Goal: Task Accomplishment & Management: Use online tool/utility

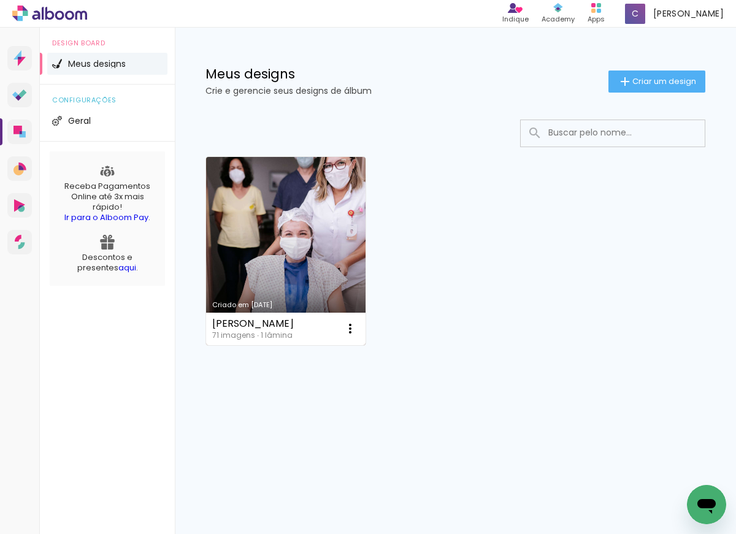
click at [328, 205] on link "Criado em [DATE]" at bounding box center [285, 251] width 159 height 188
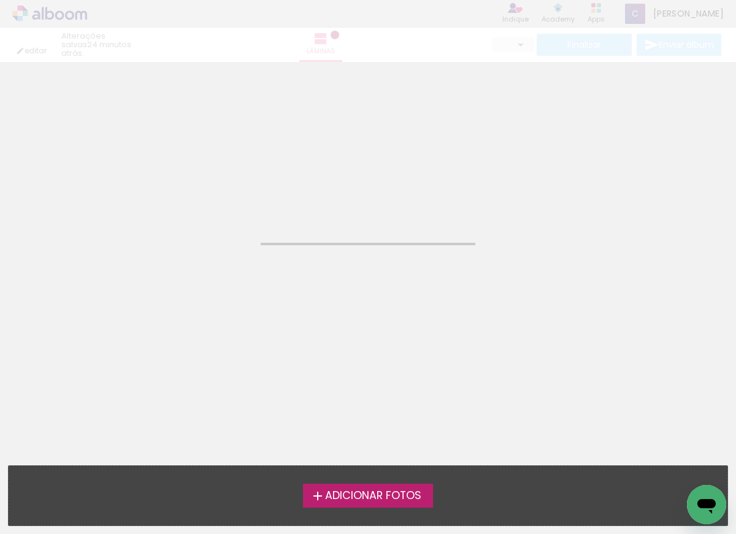
click at [328, 205] on neon-animated-pages "Confirmar Cancelar" at bounding box center [368, 298] width 736 height 472
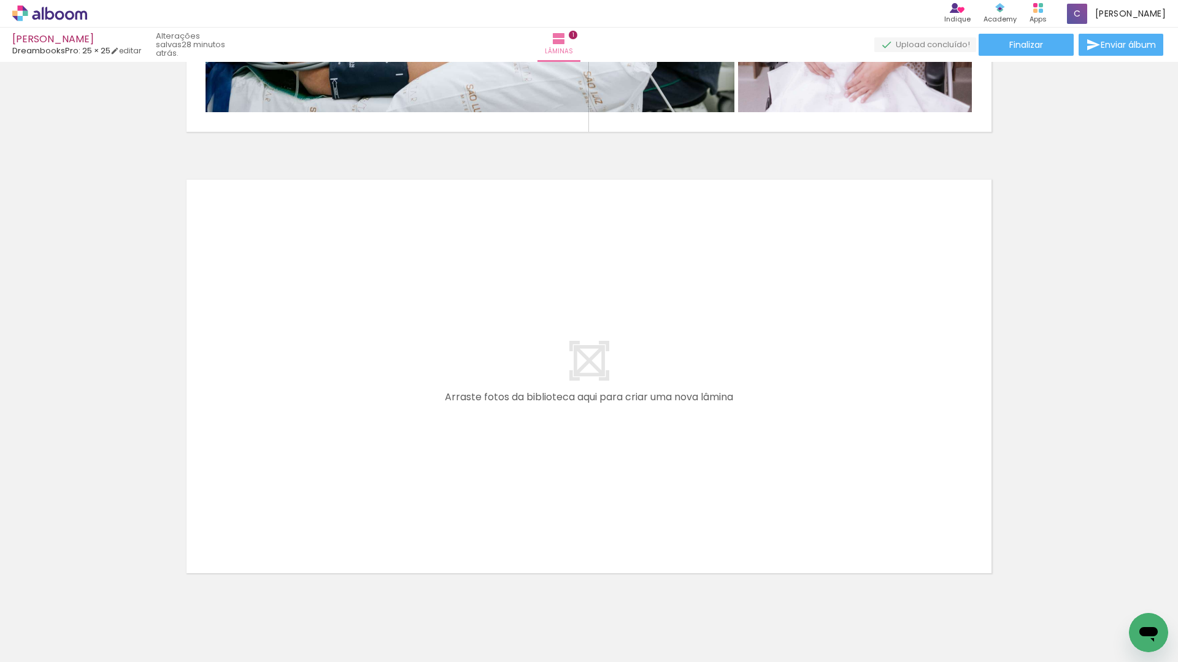
scroll to position [393, 0]
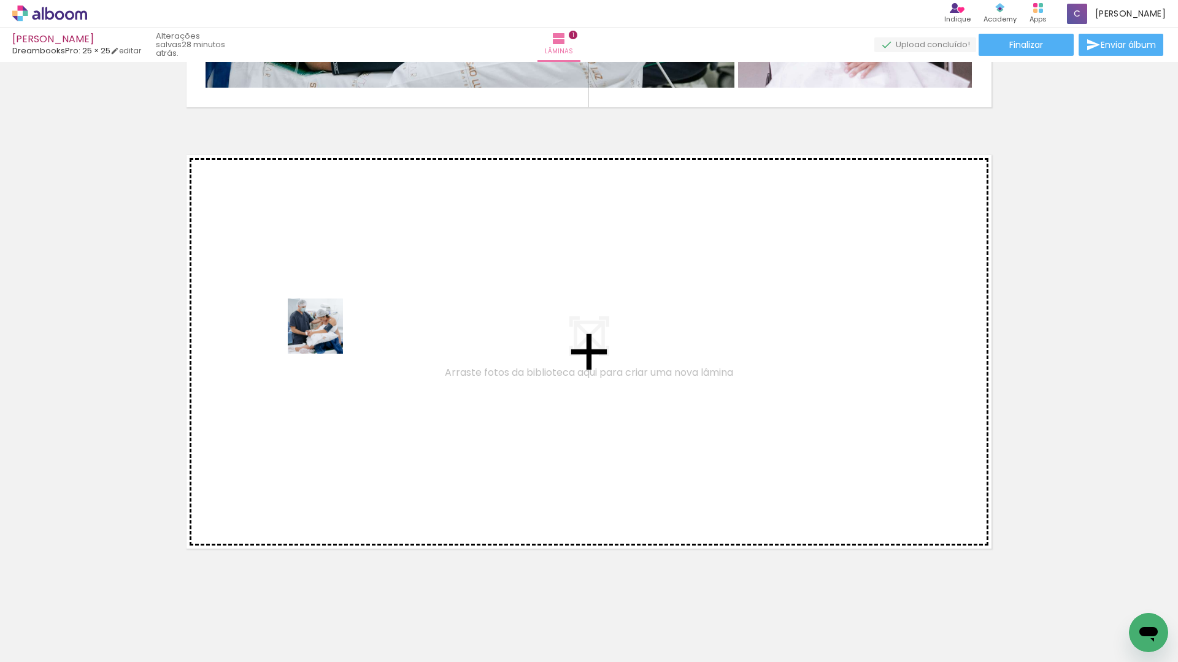
drag, startPoint x: 280, startPoint y: 634, endPoint x: 348, endPoint y: 261, distance: 379.1
click at [348, 261] on quentale-workspace at bounding box center [589, 331] width 1178 height 662
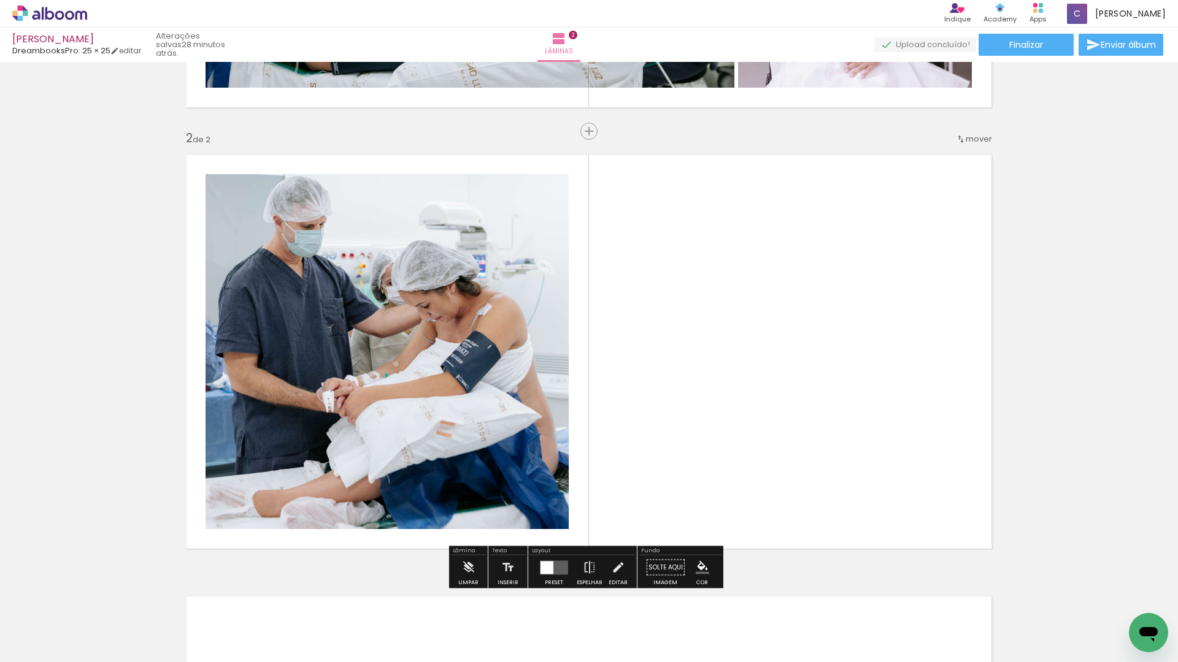
scroll to position [421, 0]
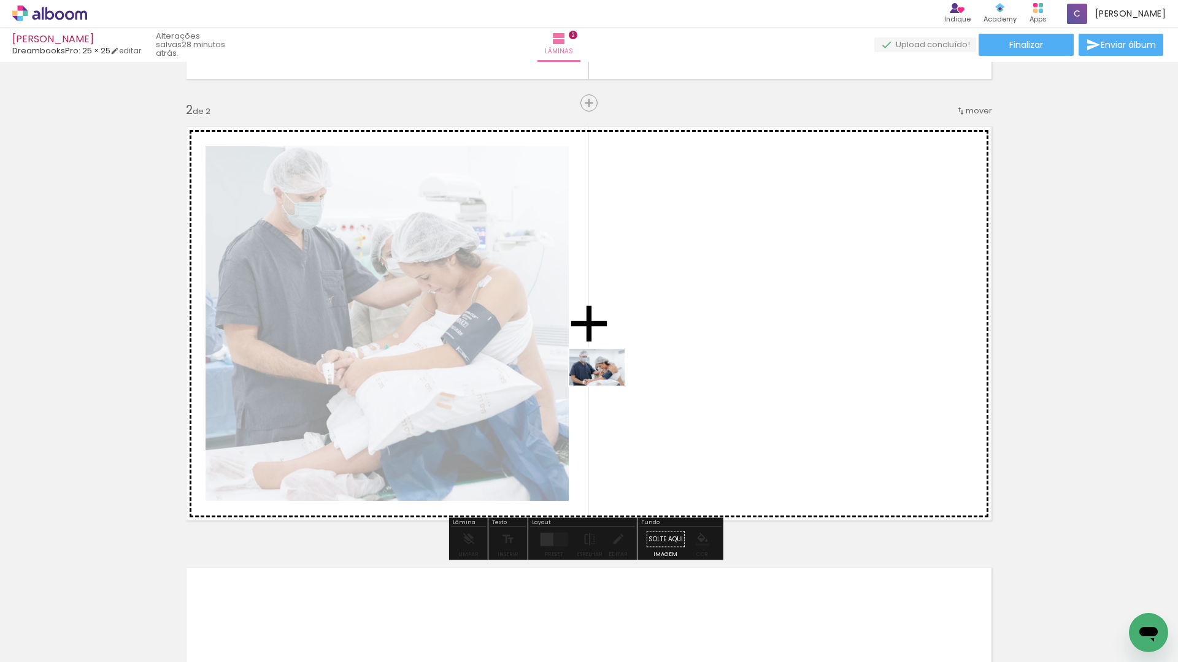
drag, startPoint x: 331, startPoint y: 625, endPoint x: 606, endPoint y: 385, distance: 364.7
click at [606, 385] on quentale-workspace at bounding box center [589, 331] width 1178 height 662
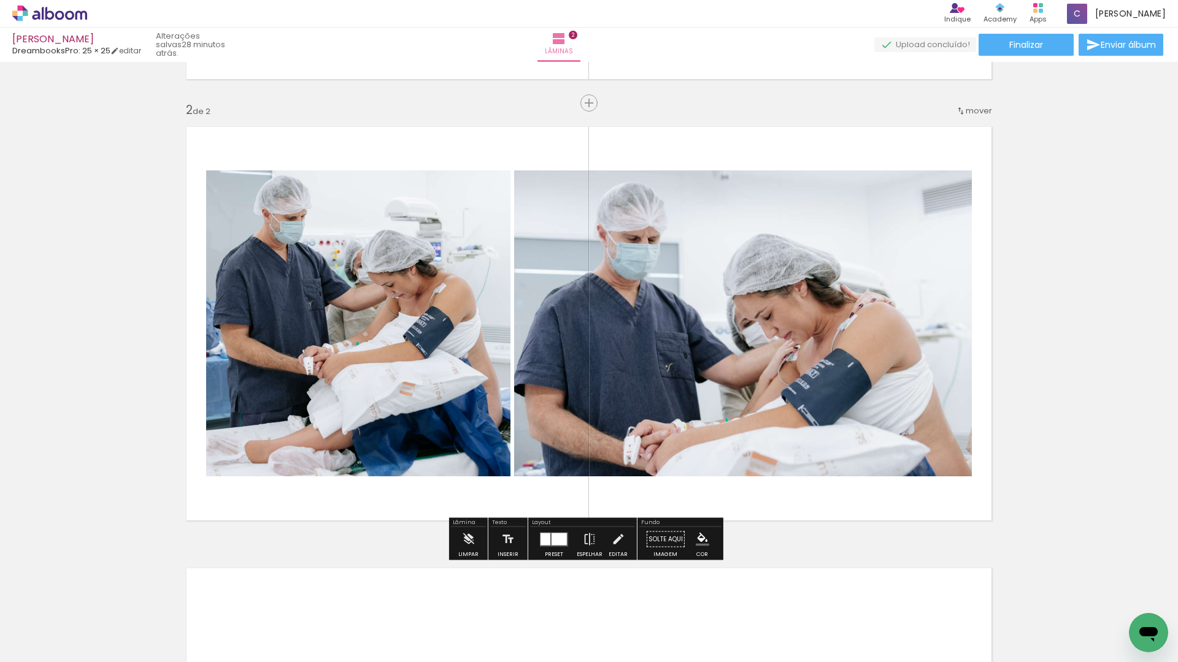
click at [735, 369] on quentale-photo at bounding box center [743, 324] width 458 height 306
click at [559, 534] on div at bounding box center [558, 539] width 15 height 12
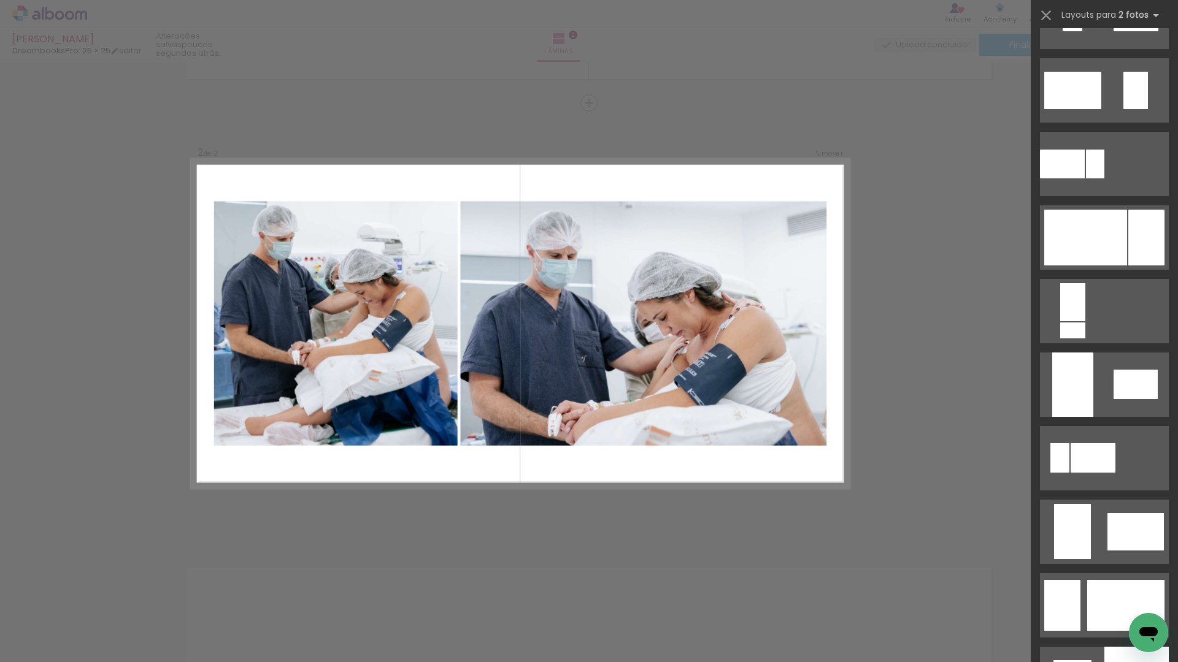
scroll to position [832, 0]
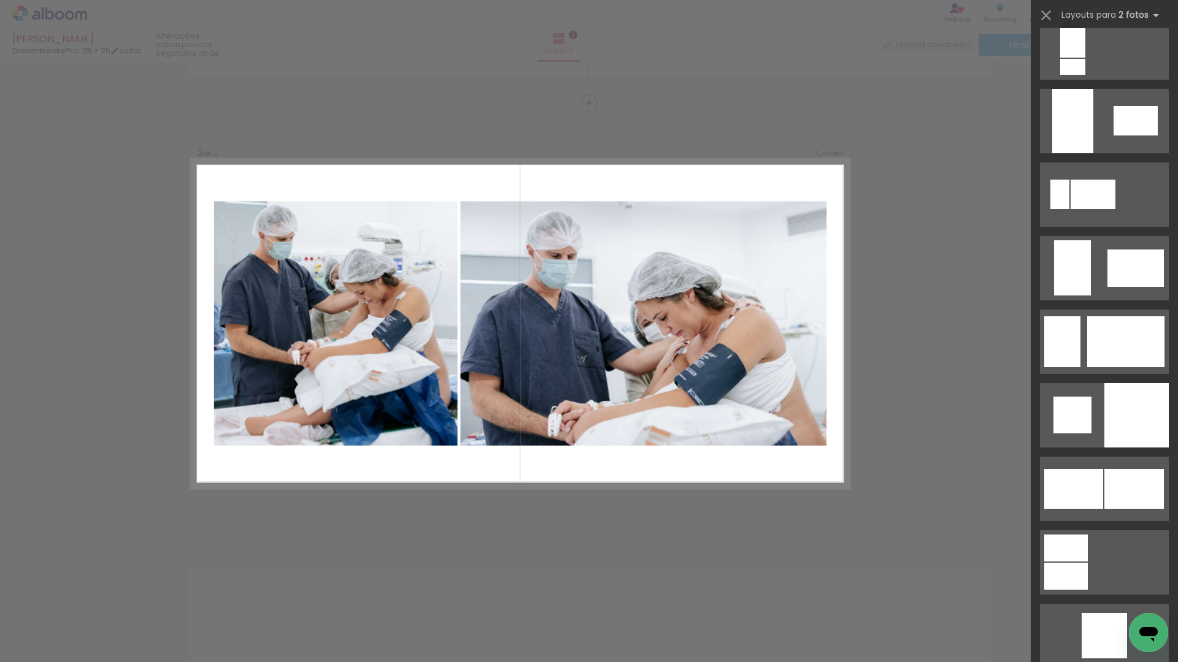
click at [558, 328] on quentale-photo at bounding box center [643, 323] width 366 height 245
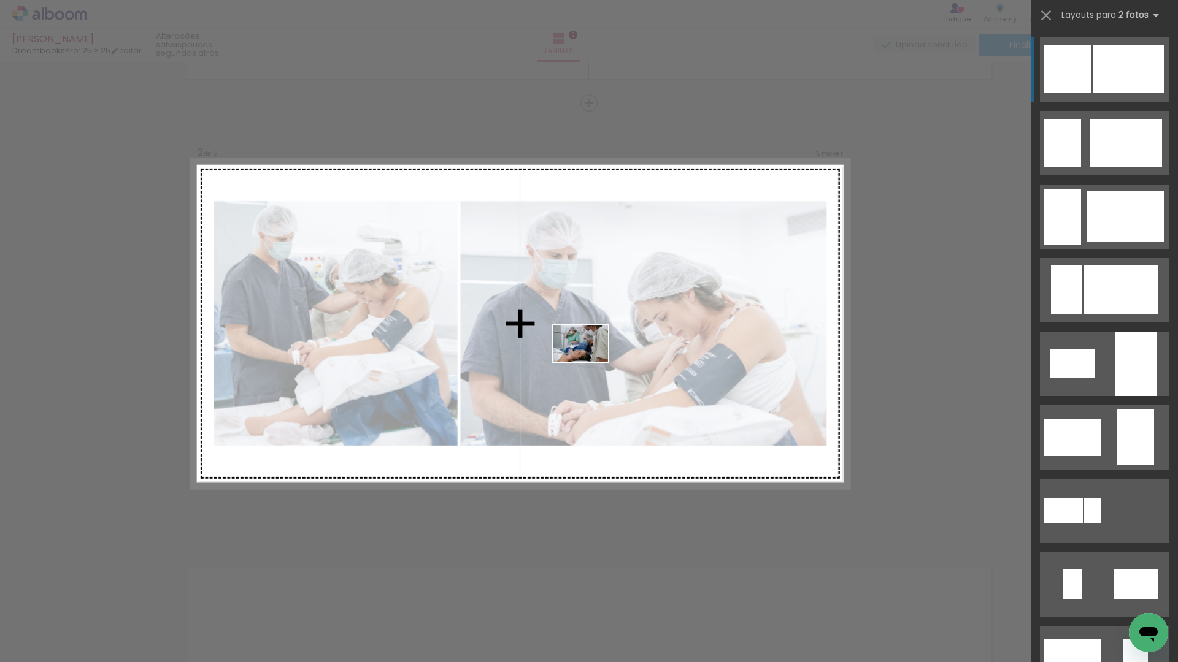
drag, startPoint x: 467, startPoint y: 621, endPoint x: 589, endPoint y: 363, distance: 286.2
click at [589, 363] on quentale-workspace at bounding box center [589, 331] width 1178 height 662
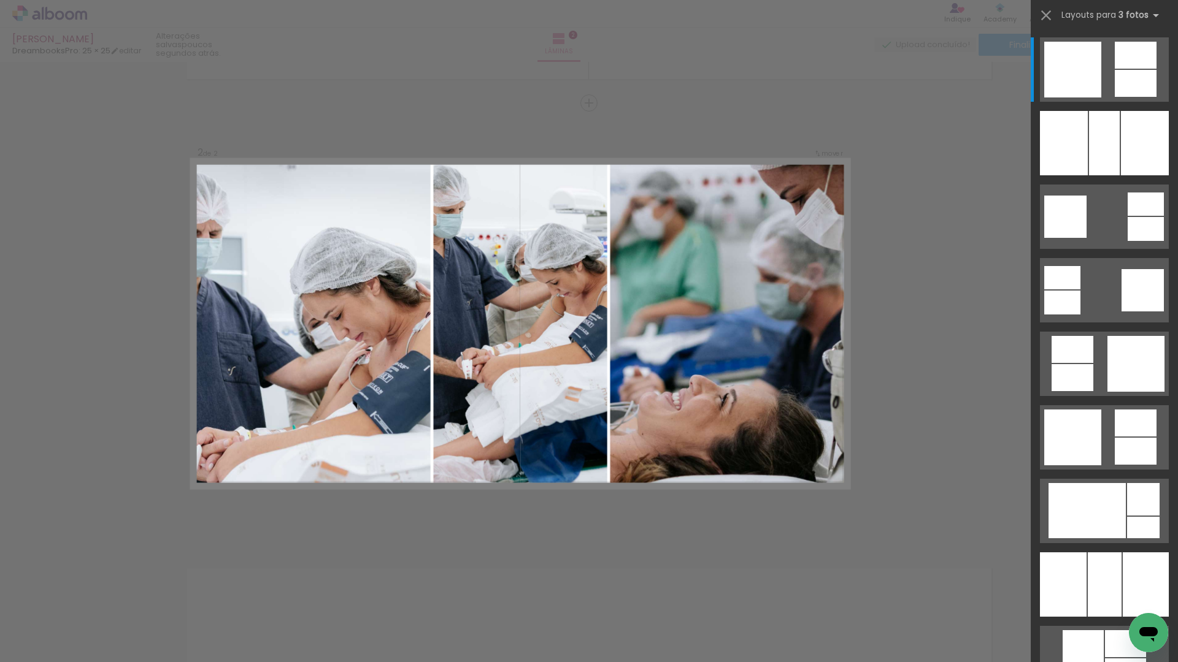
drag, startPoint x: 1126, startPoint y: 550, endPoint x: 1148, endPoint y: 230, distance: 320.3
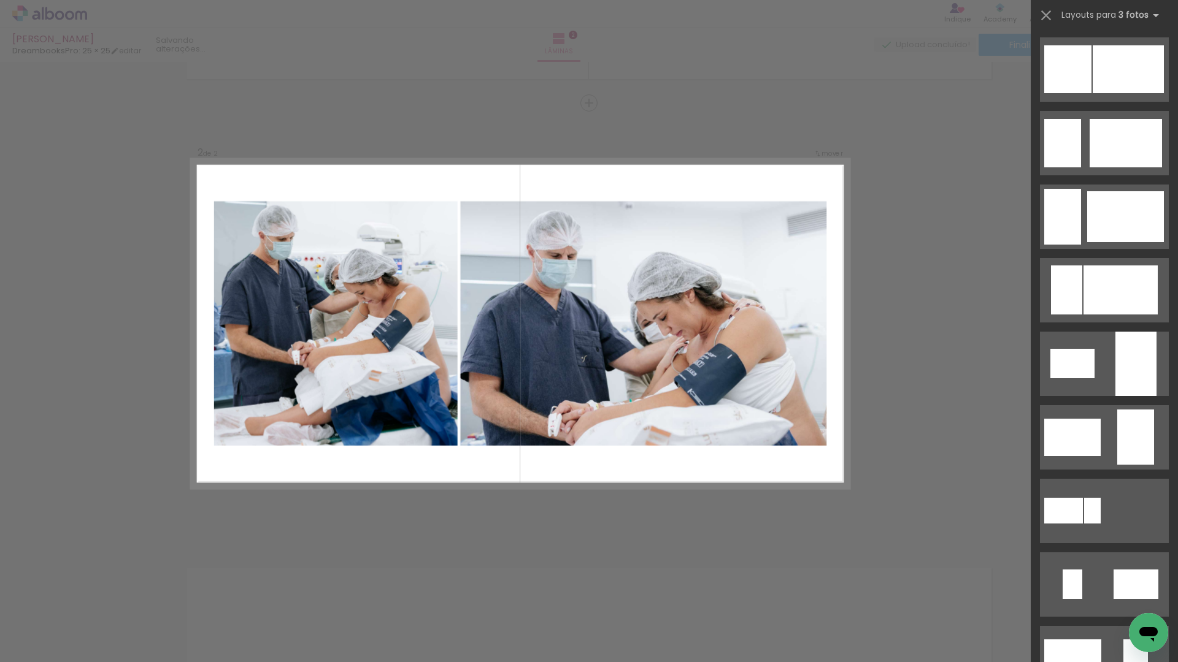
scroll to position [6358, 0]
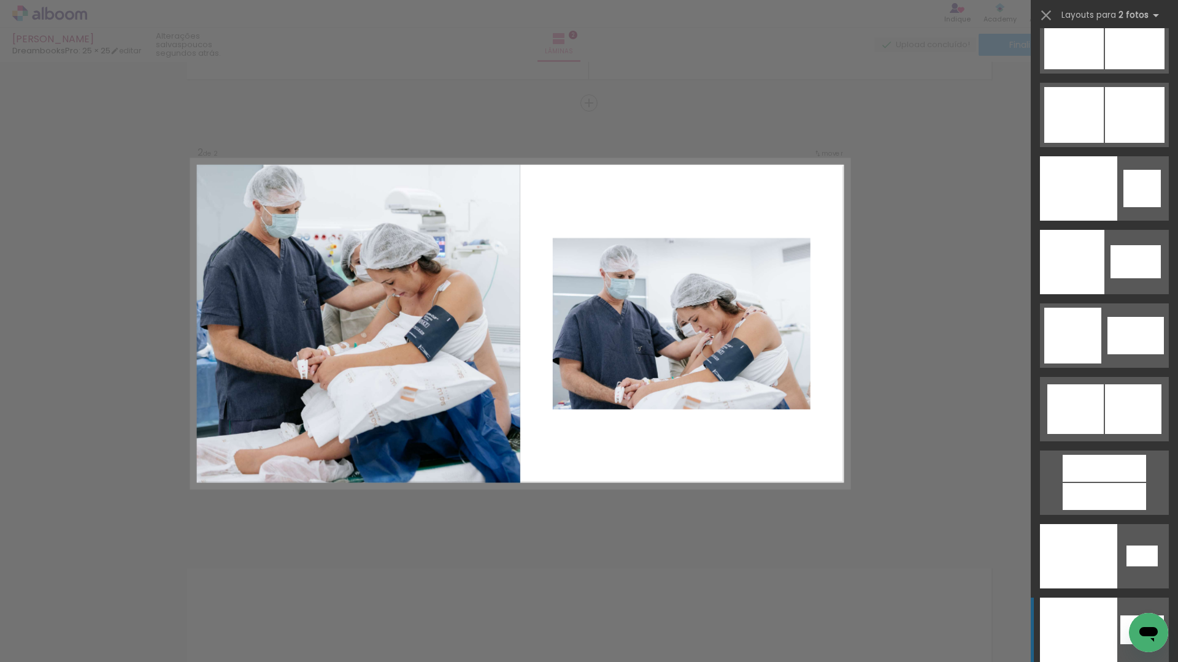
click at [735, 317] on quentale-photo at bounding box center [682, 324] width 258 height 172
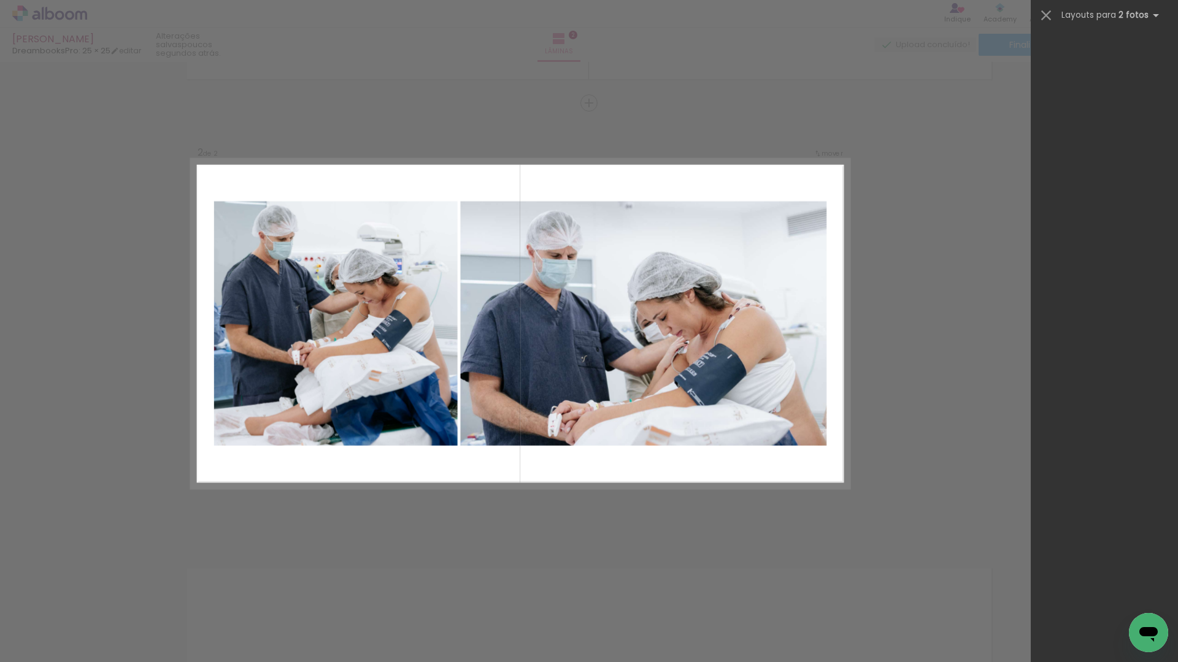
scroll to position [0, 0]
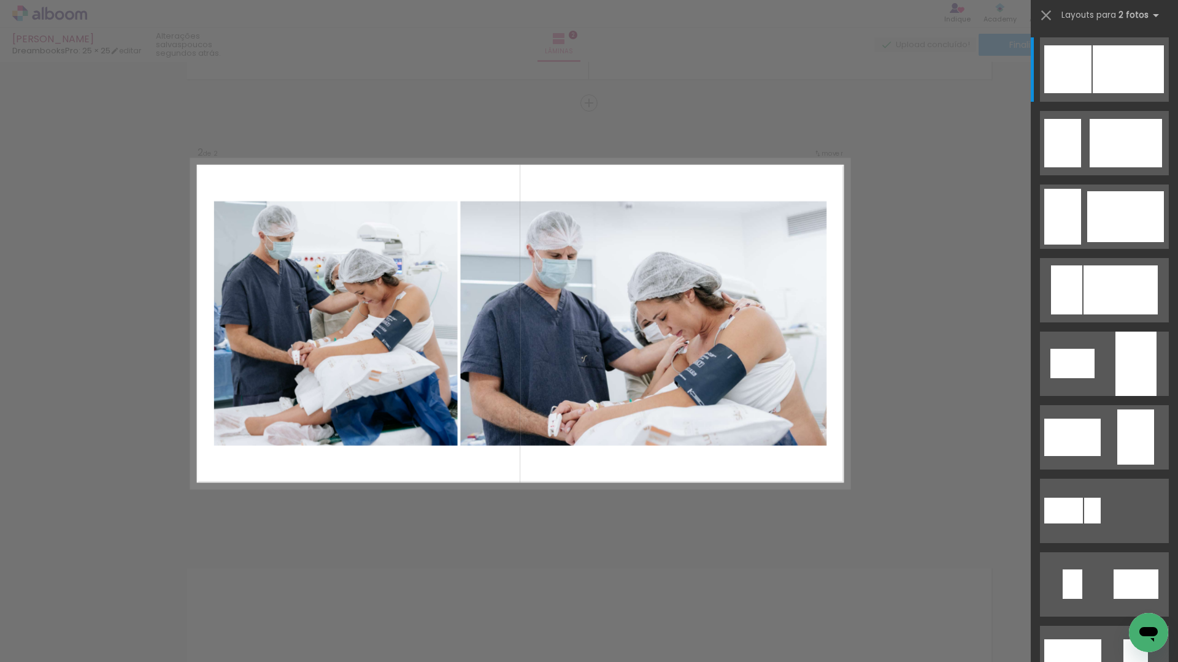
click at [735, 317] on quentale-photo at bounding box center [643, 323] width 366 height 245
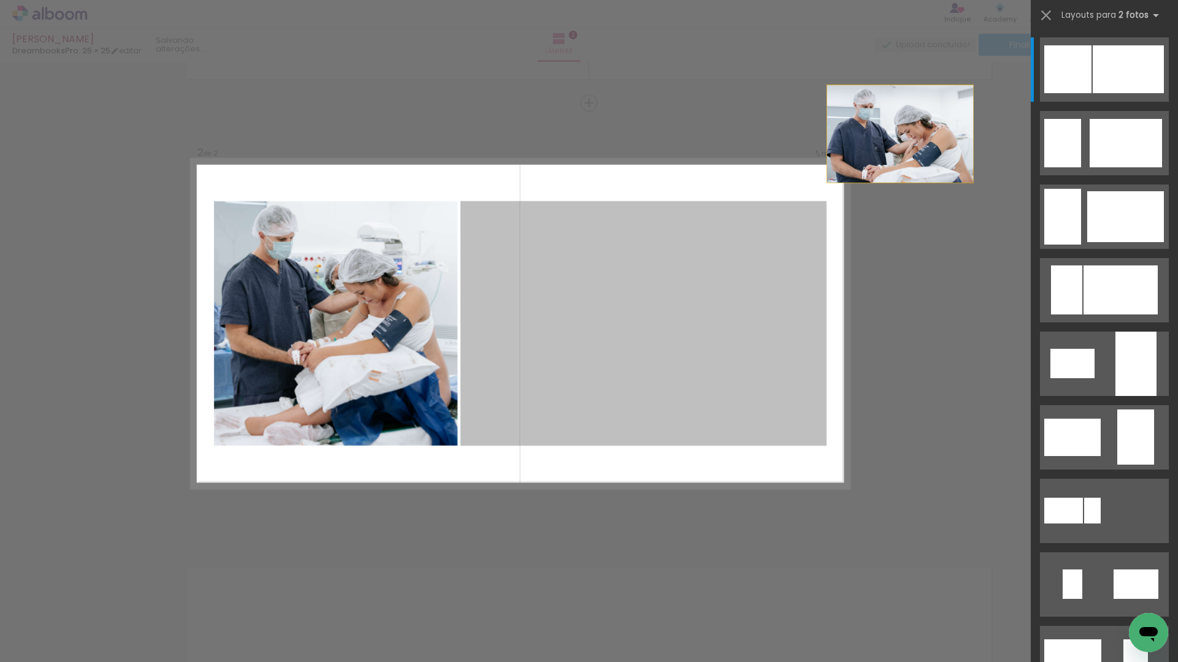
drag, startPoint x: 741, startPoint y: 317, endPoint x: 966, endPoint y: 83, distance: 324.5
click at [735, 83] on div "Inserir lâmina 1 de 2 Inserir lâmina 2 de 2 Confirmar Cancelar" at bounding box center [589, 318] width 1178 height 1354
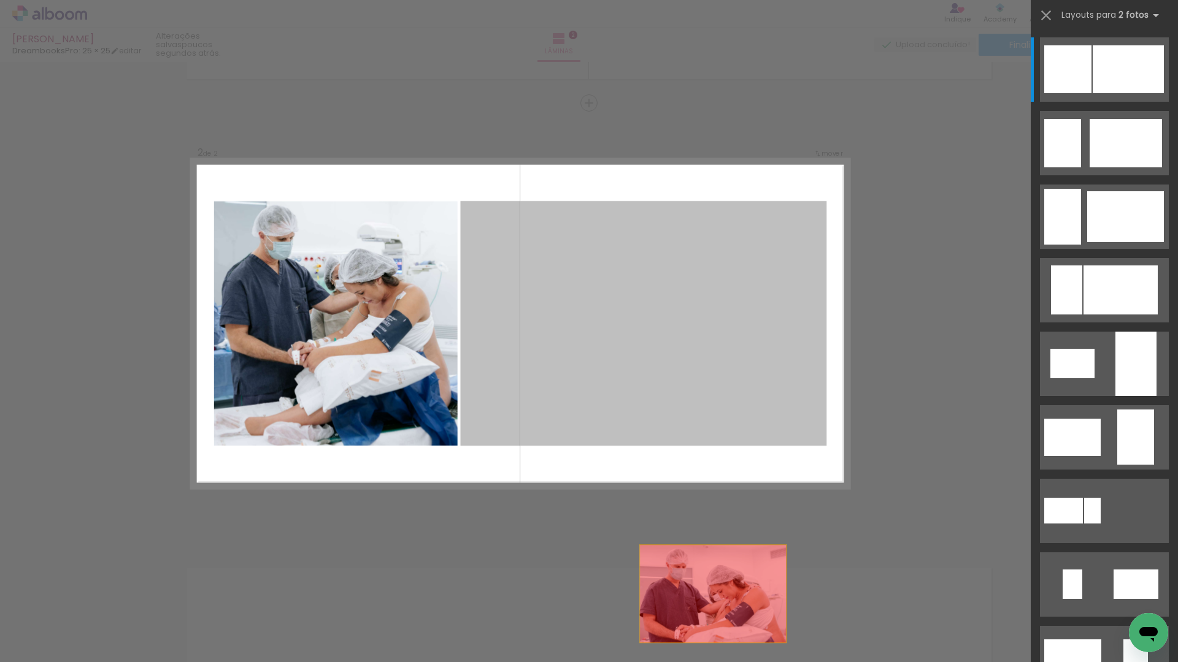
drag, startPoint x: 748, startPoint y: 261, endPoint x: 726, endPoint y: 662, distance: 401.8
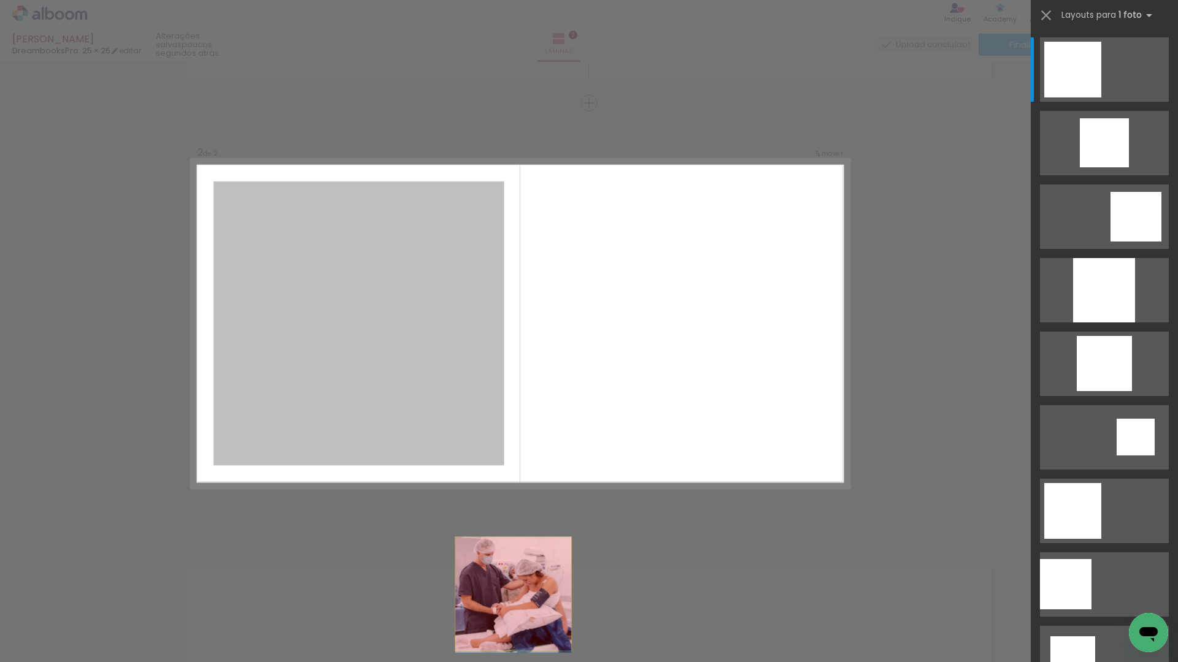
drag, startPoint x: 424, startPoint y: 340, endPoint x: 554, endPoint y: 662, distance: 347.3
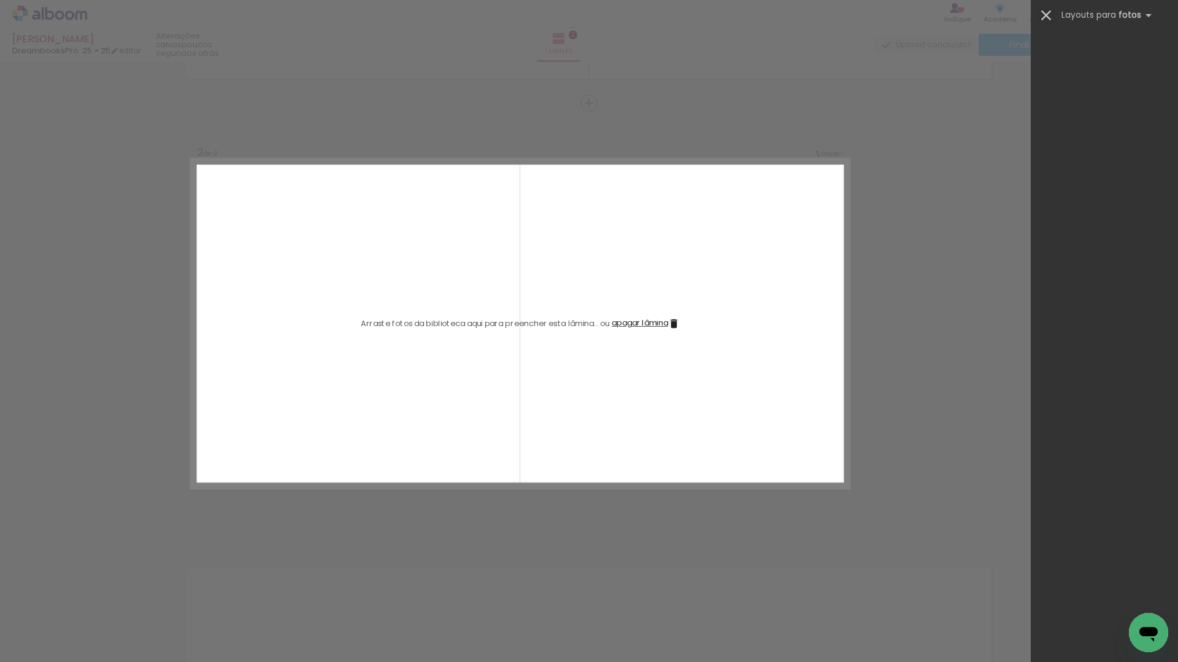
click at [735, 19] on iron-icon at bounding box center [1045, 15] width 17 height 17
